Goal: Navigation & Orientation: Go to known website

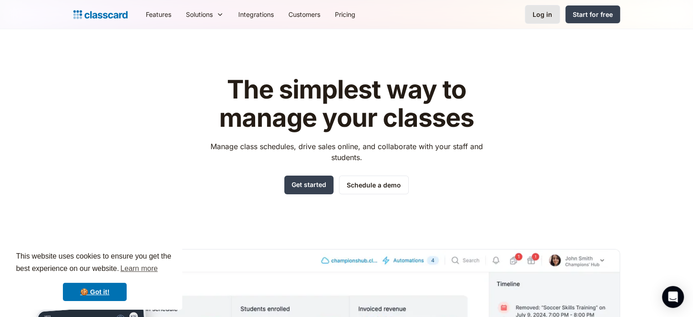
click at [542, 20] on link "Log in" at bounding box center [542, 14] width 35 height 19
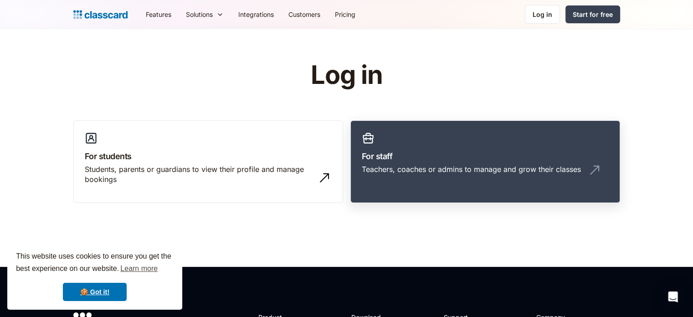
click at [450, 170] on div "Teachers, coaches or admins to manage and grow their classes" at bounding box center [471, 169] width 219 height 10
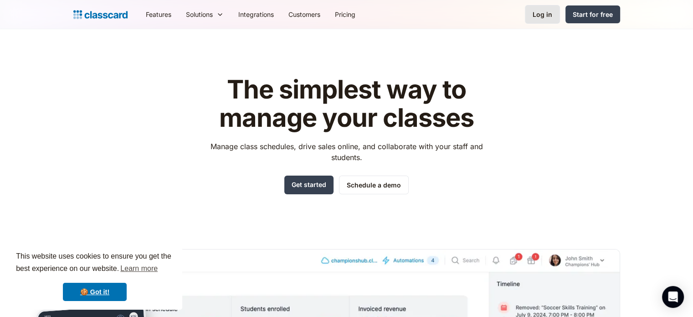
click at [540, 19] on link "Log in" at bounding box center [542, 14] width 35 height 19
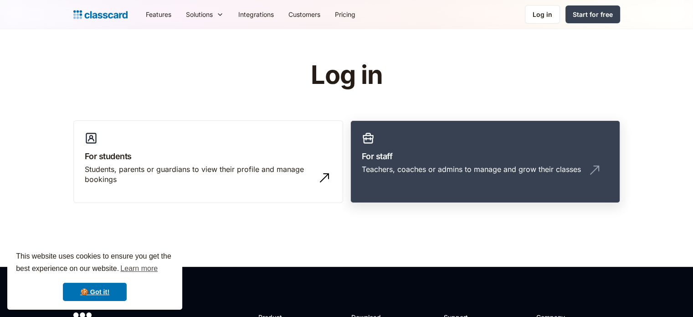
click at [421, 160] on h3 "For staff" at bounding box center [485, 156] width 247 height 12
